Goal: Task Accomplishment & Management: Manage account settings

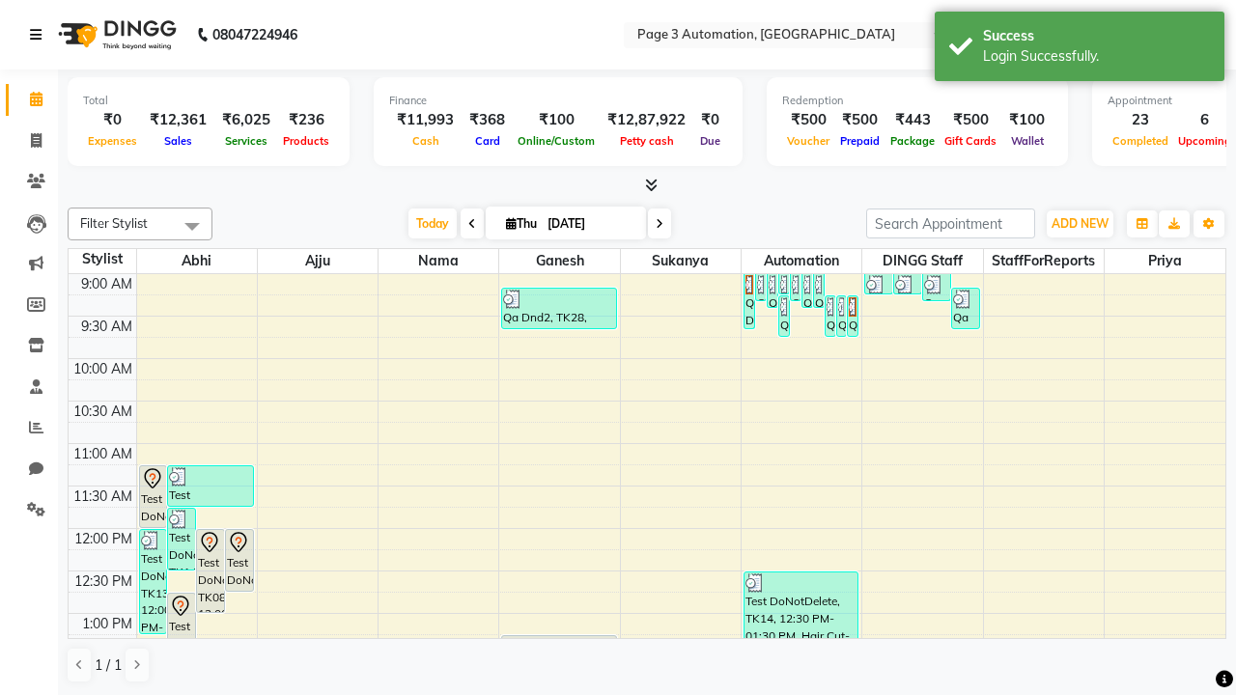
click at [40, 35] on icon at bounding box center [36, 35] width 12 height 14
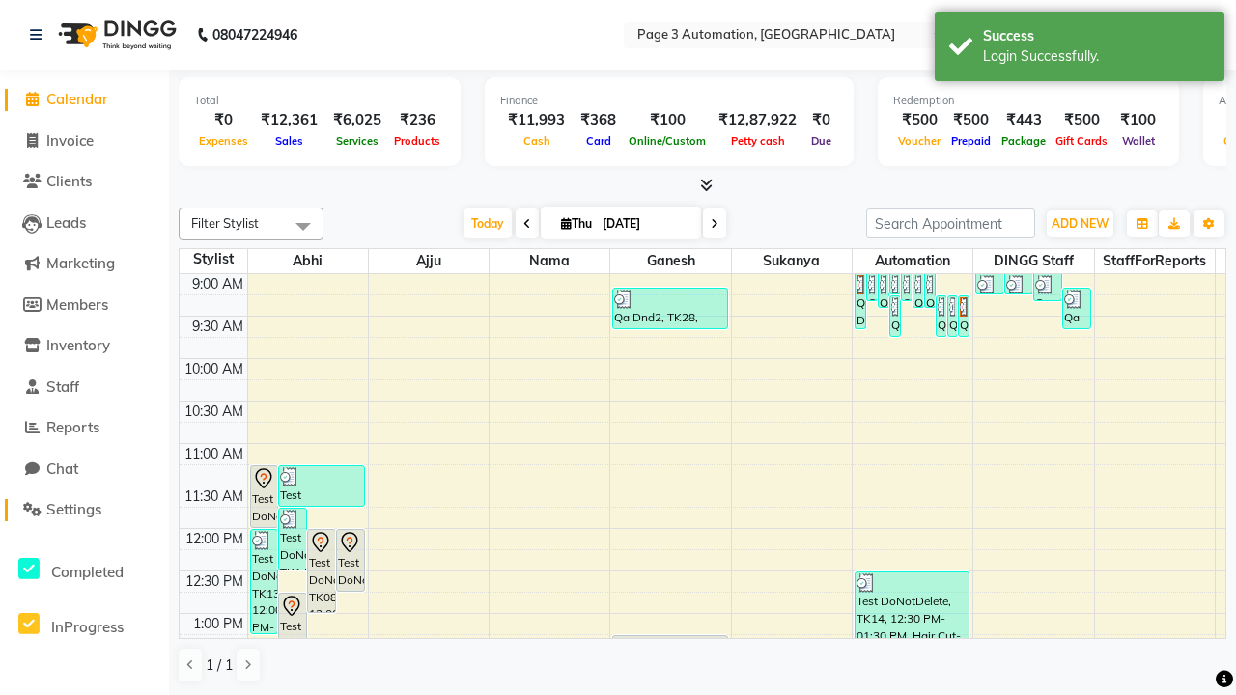
click at [84, 510] on span "Settings" at bounding box center [73, 509] width 55 height 18
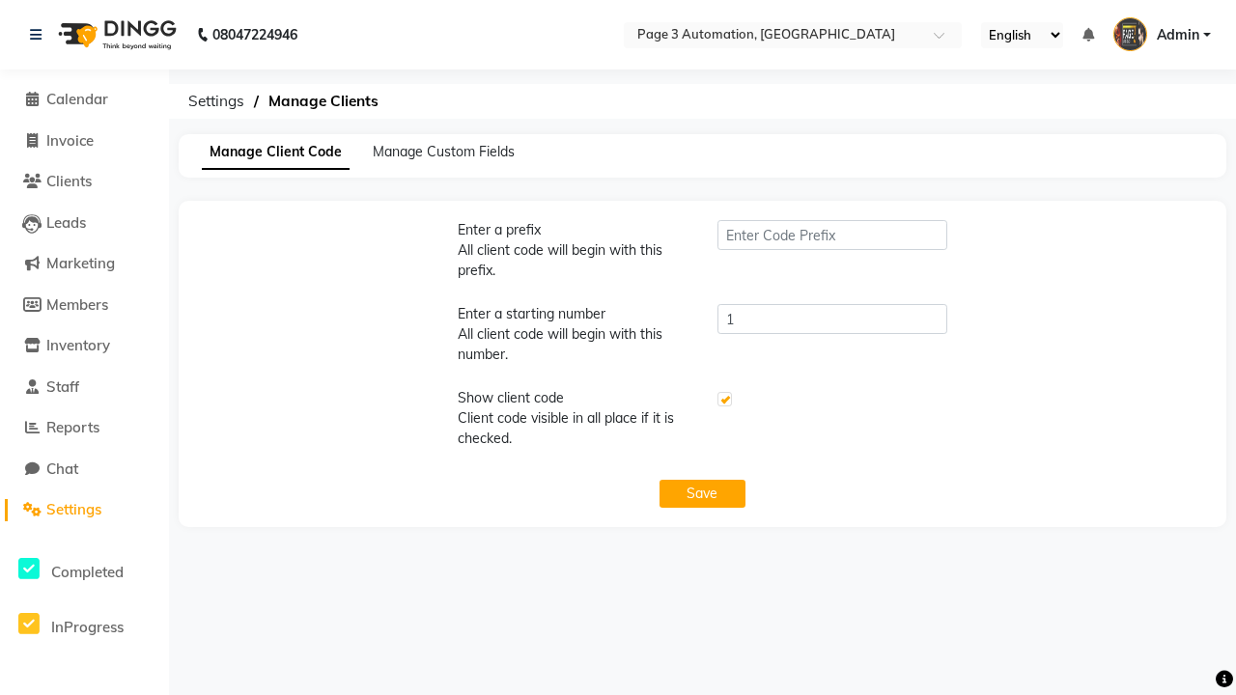
type input "PWA"
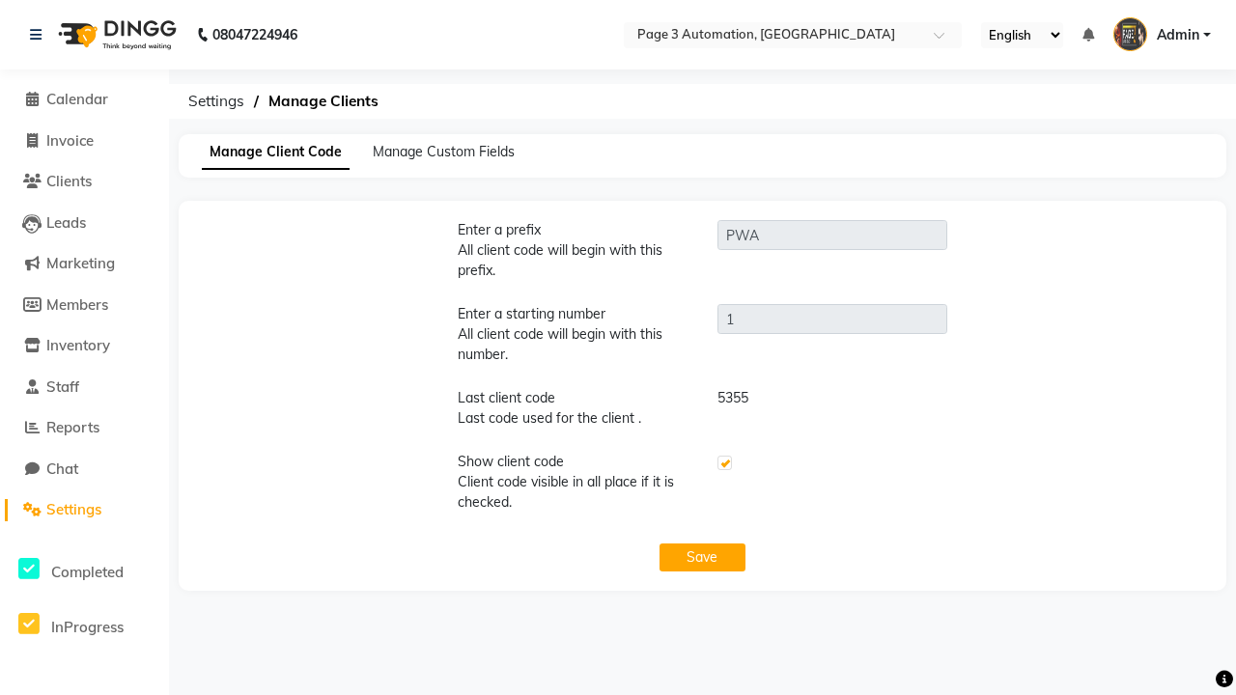
click at [723, 463] on label at bounding box center [724, 463] width 14 height 14
click at [723, 463] on input "checkbox" at bounding box center [723, 464] width 13 height 13
checkbox input "false"
click at [702, 557] on button "Save" at bounding box center [702, 558] width 87 height 28
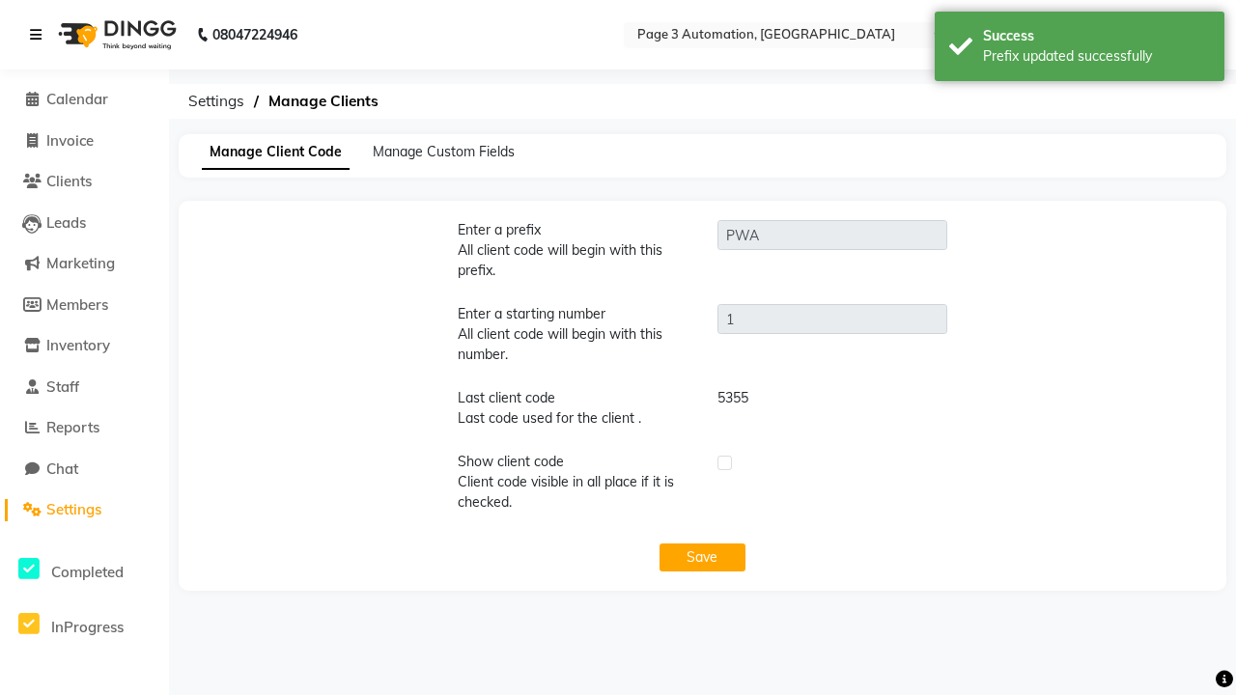
click at [1080, 49] on div "Prefix updated successfully" at bounding box center [1096, 56] width 227 height 20
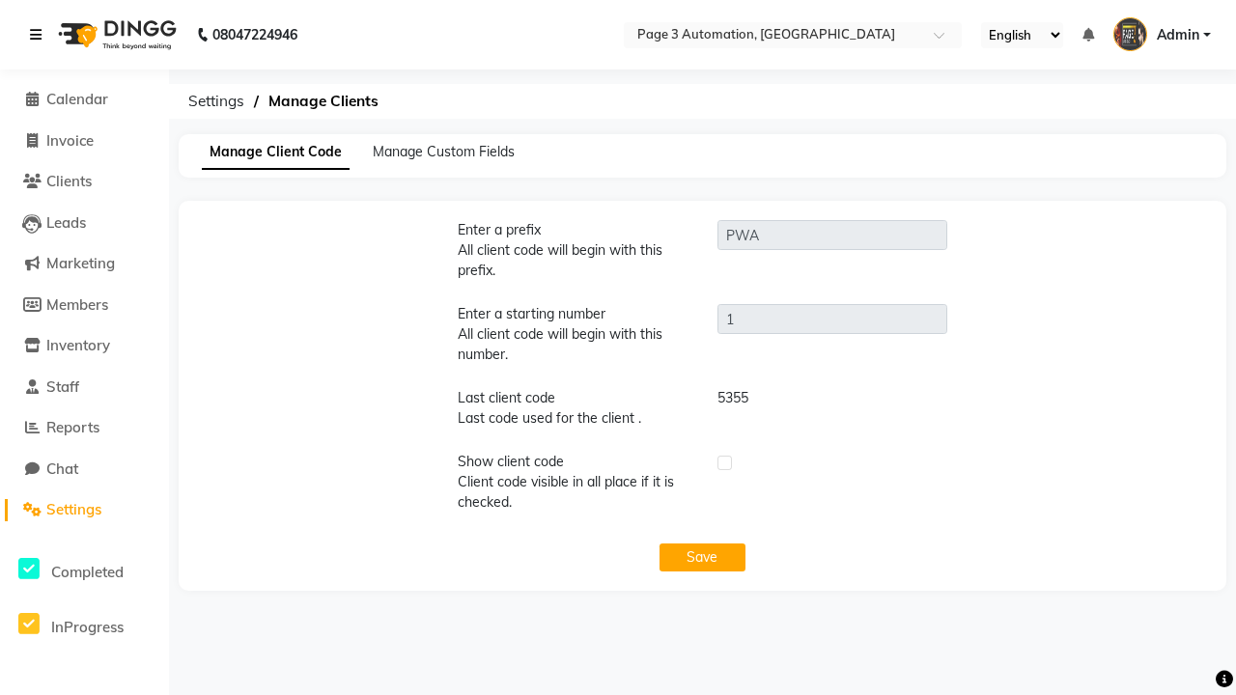
click at [40, 35] on icon at bounding box center [36, 35] width 12 height 14
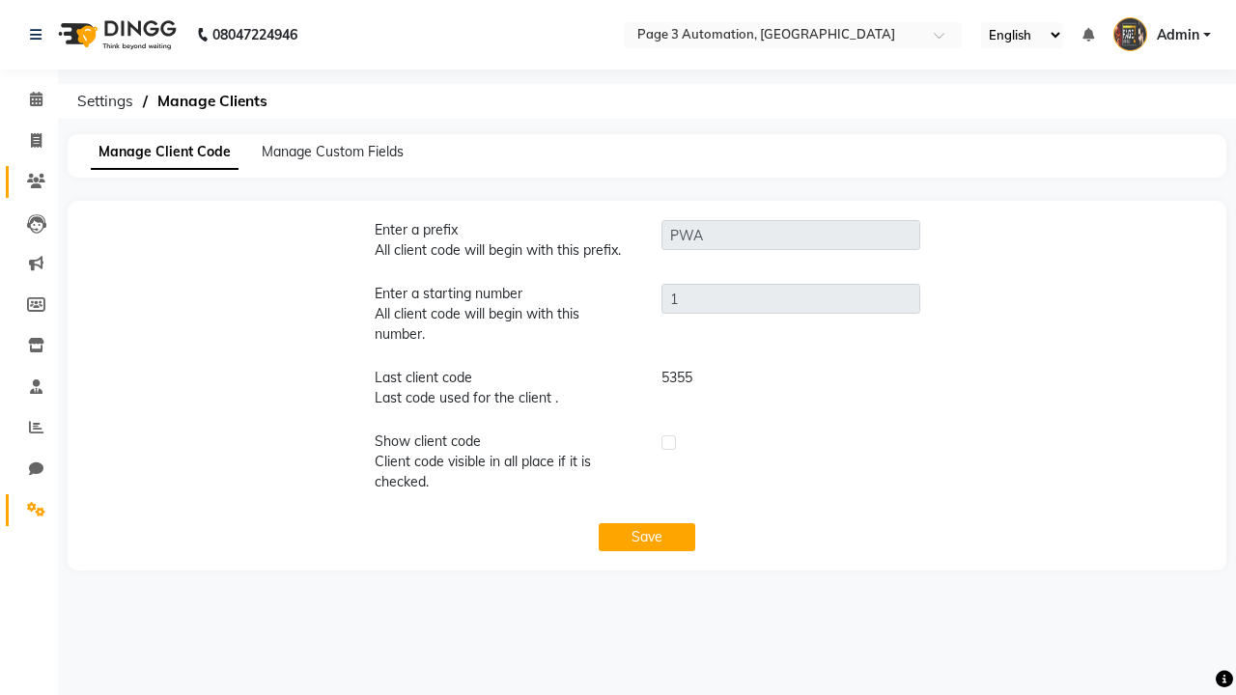
click at [29, 182] on icon at bounding box center [36, 181] width 18 height 14
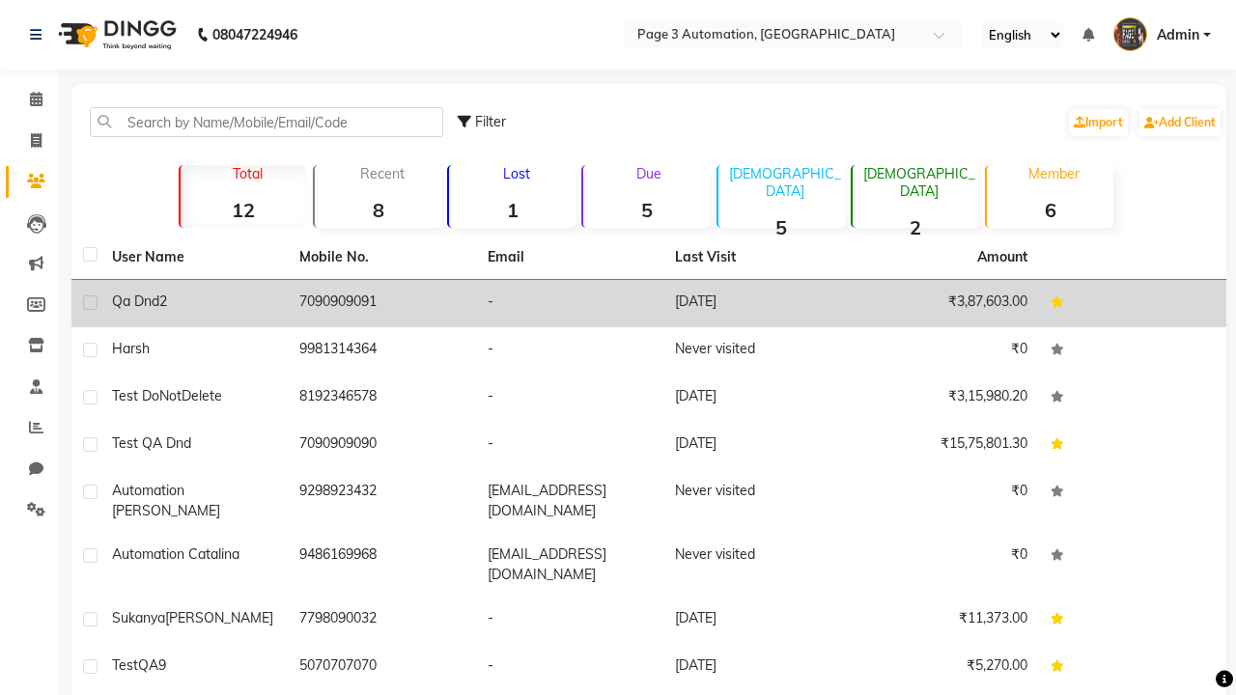
click at [649, 303] on td "-" at bounding box center [569, 303] width 187 height 47
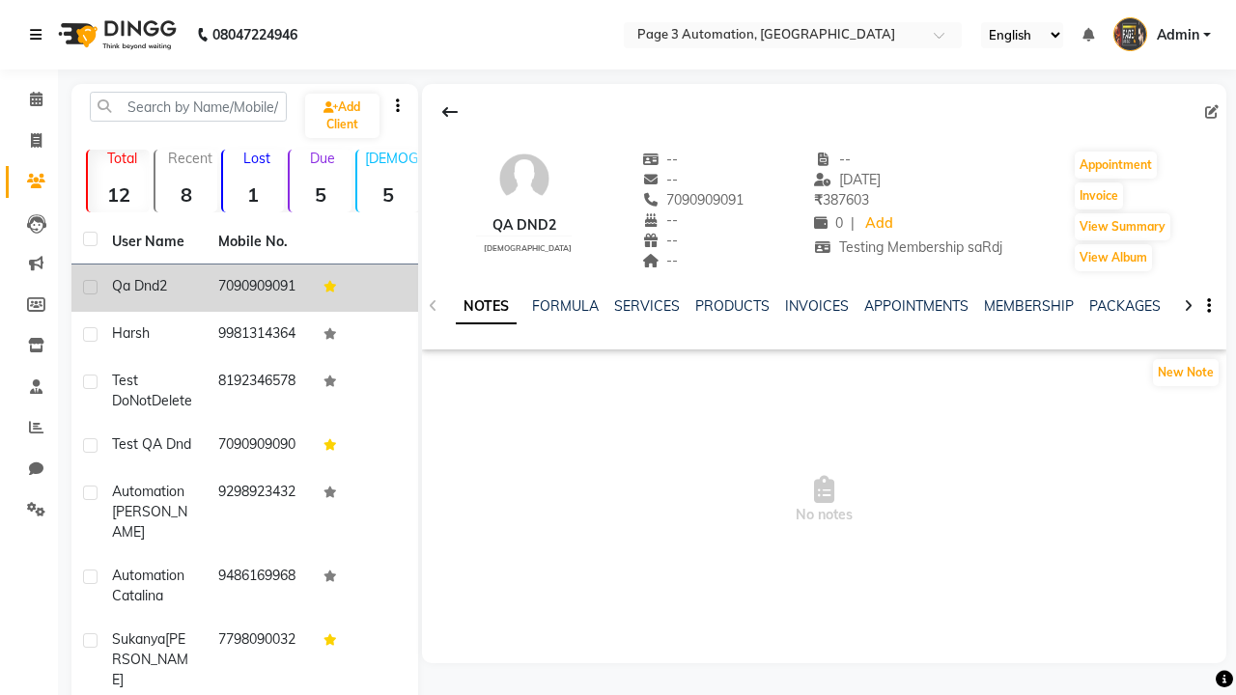
click at [40, 35] on icon at bounding box center [36, 35] width 12 height 14
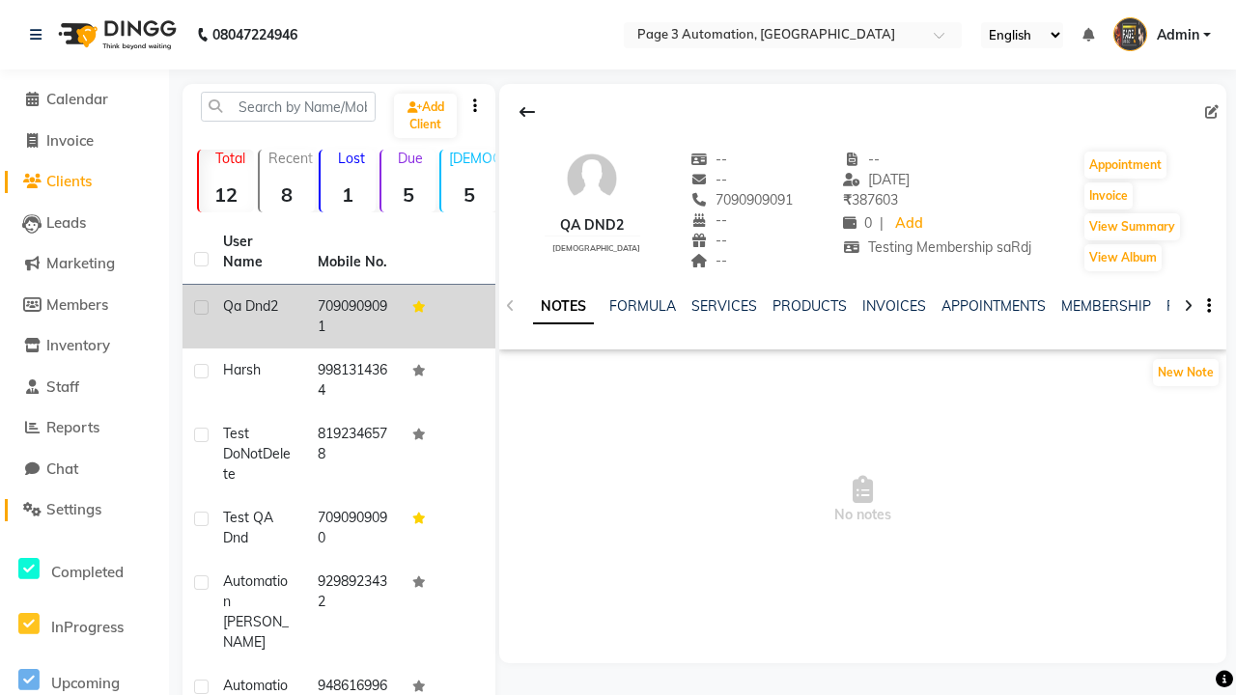
click at [84, 510] on span "Settings" at bounding box center [73, 509] width 55 height 18
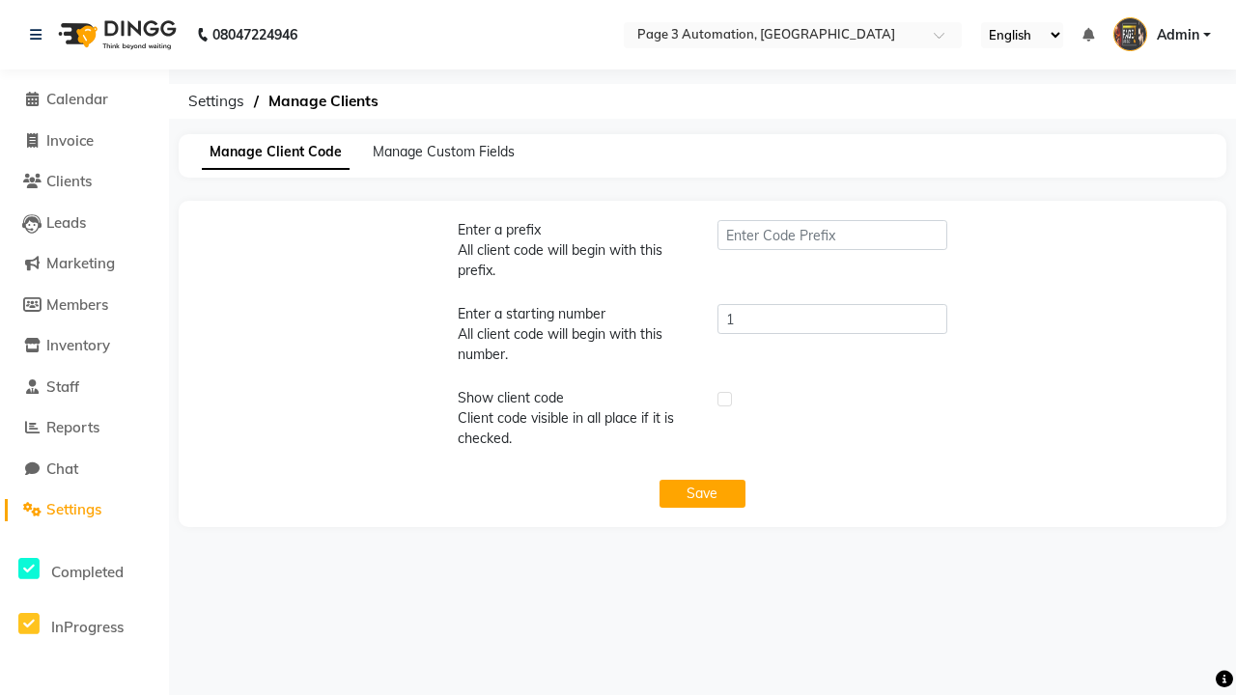
type input "PWA"
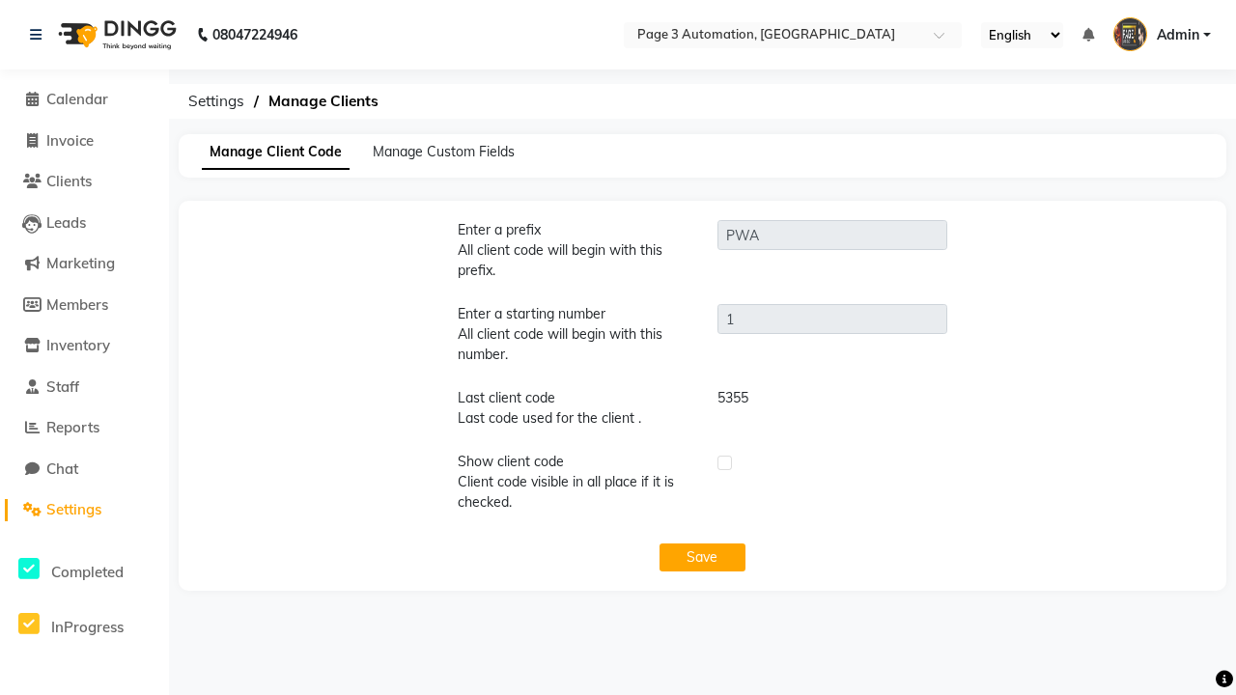
click at [723, 463] on label at bounding box center [724, 463] width 14 height 14
click at [723, 463] on input "checkbox" at bounding box center [723, 464] width 13 height 13
checkbox input "true"
click at [702, 557] on button "Save" at bounding box center [702, 558] width 87 height 28
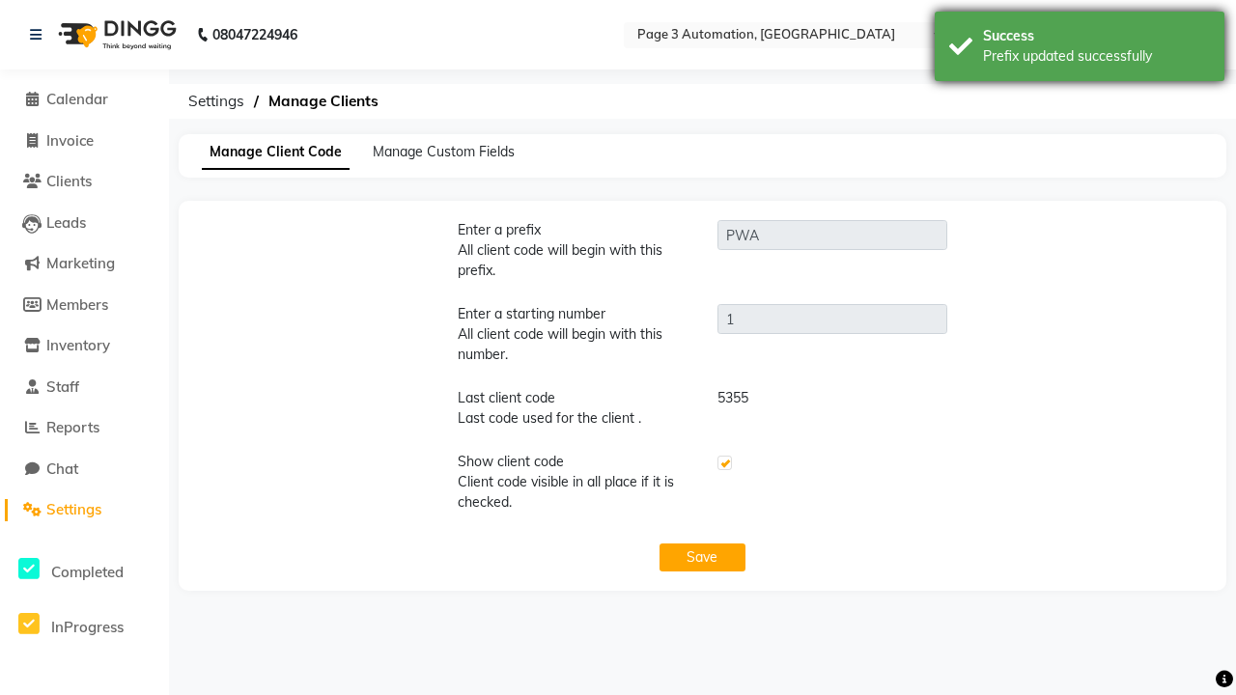
click at [1080, 49] on div "Prefix updated successfully" at bounding box center [1096, 56] width 227 height 20
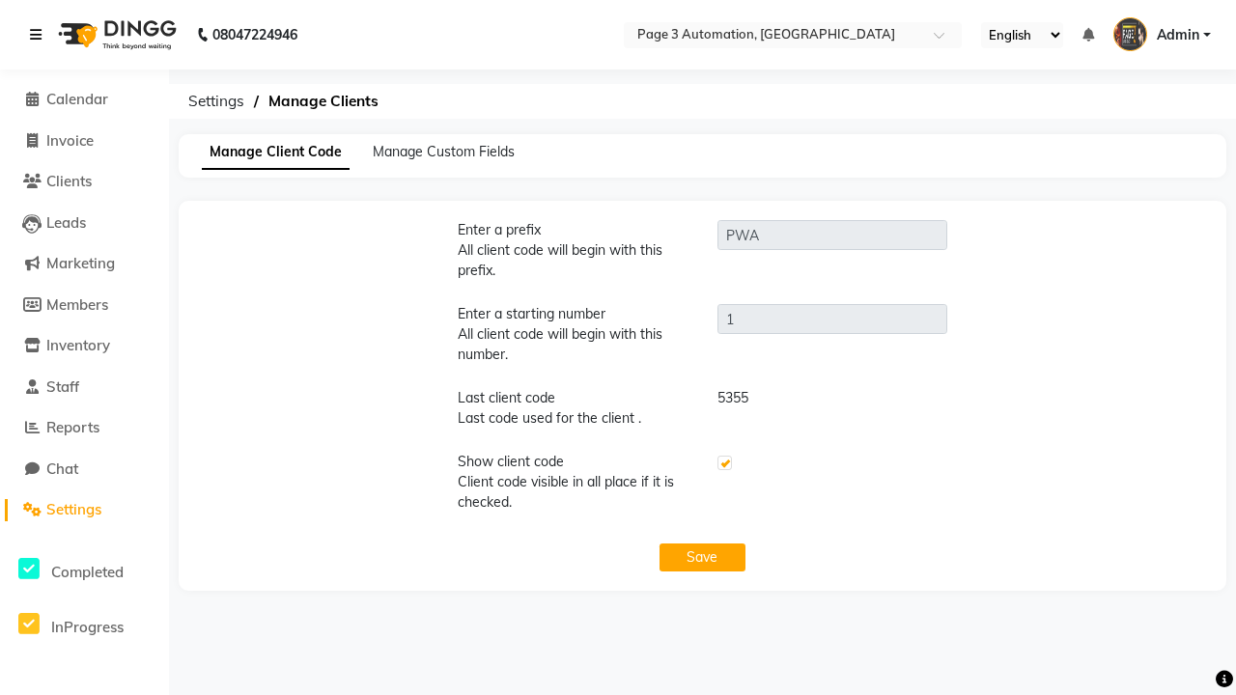
click at [40, 35] on icon at bounding box center [36, 35] width 12 height 14
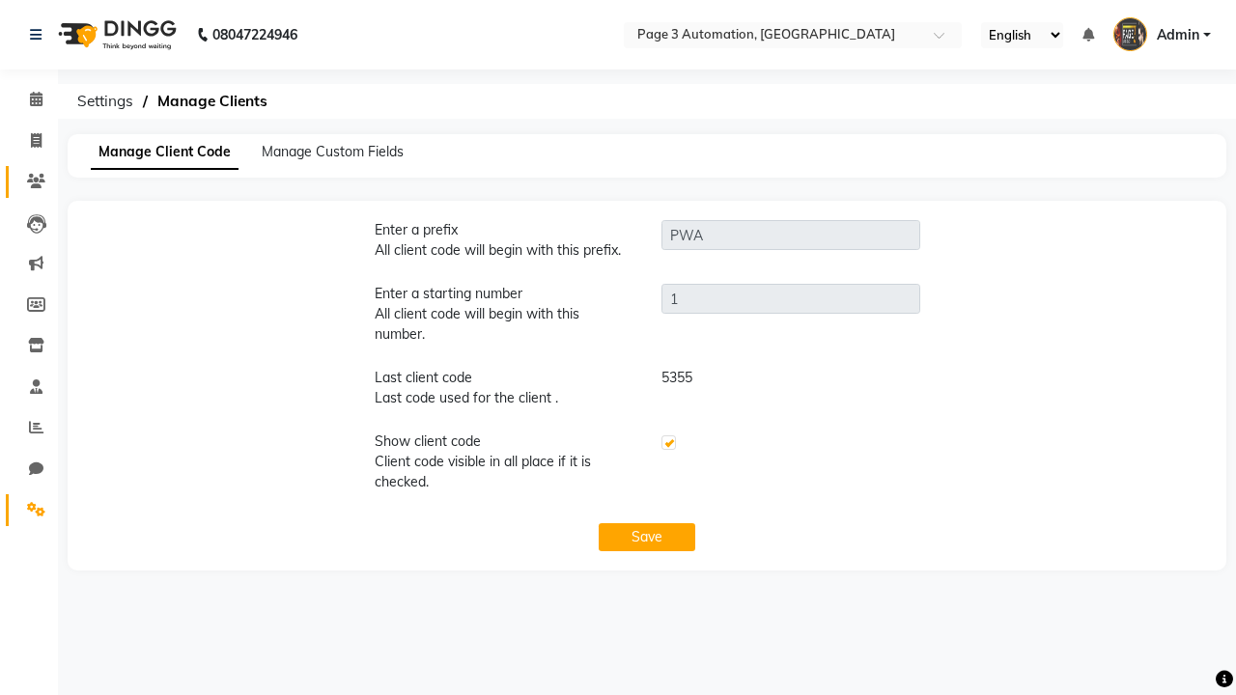
click at [29, 182] on icon at bounding box center [36, 181] width 18 height 14
